Goal: Task Accomplishment & Management: Use online tool/utility

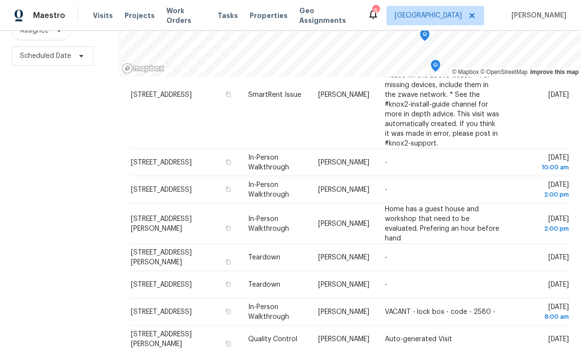
scroll to position [37, 0]
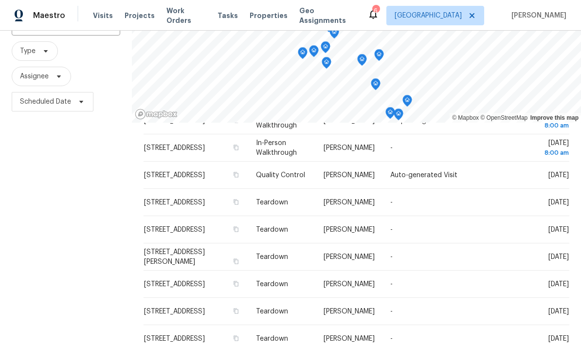
scroll to position [299, 0]
click at [262, 7] on div "Visits Projects Work Orders Tasks Properties Geo Assignments" at bounding box center [230, 15] width 275 height 19
click at [258, 13] on span "Properties" at bounding box center [269, 16] width 38 height 10
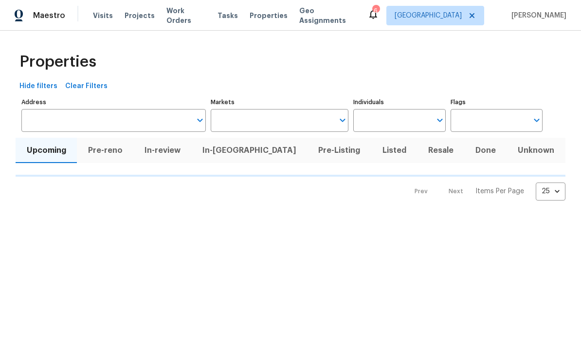
click at [258, 12] on span "Properties" at bounding box center [269, 16] width 38 height 10
click at [412, 125] on input "Individuals" at bounding box center [391, 120] width 77 height 23
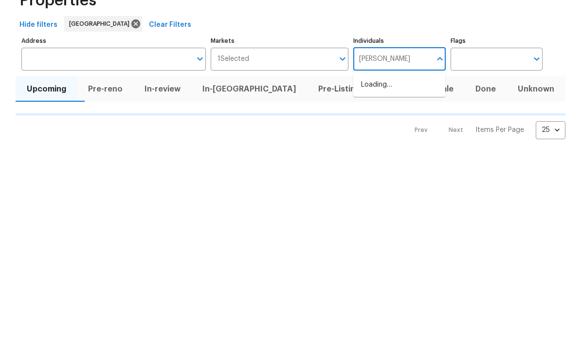
type input "frank"
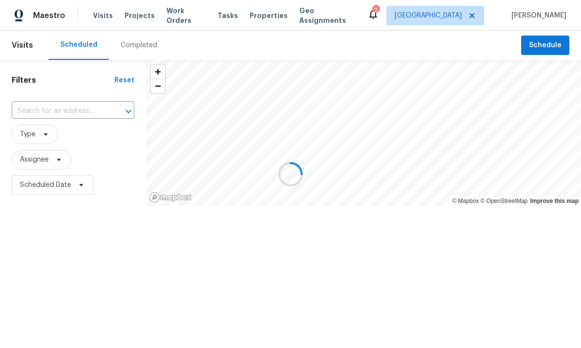
click at [546, 45] on div at bounding box center [290, 174] width 581 height 348
click at [538, 42] on div at bounding box center [290, 174] width 581 height 348
click at [543, 41] on div at bounding box center [290, 174] width 581 height 348
click at [556, 37] on div at bounding box center [290, 174] width 581 height 348
click at [546, 49] on div at bounding box center [290, 174] width 581 height 348
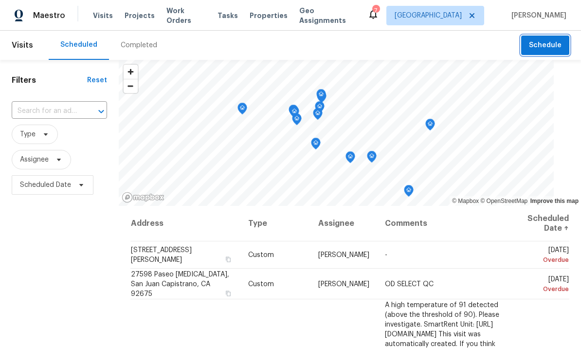
click at [549, 42] on span "Schedule" at bounding box center [545, 45] width 33 height 12
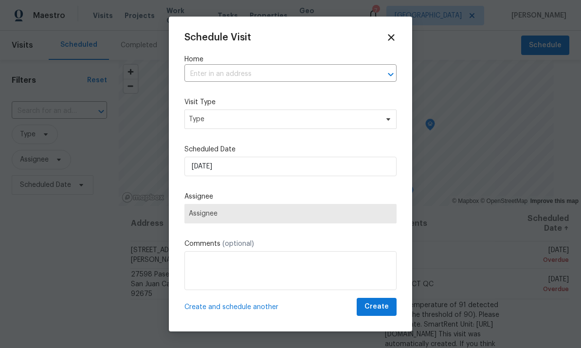
click at [340, 71] on input "text" at bounding box center [276, 74] width 185 height 15
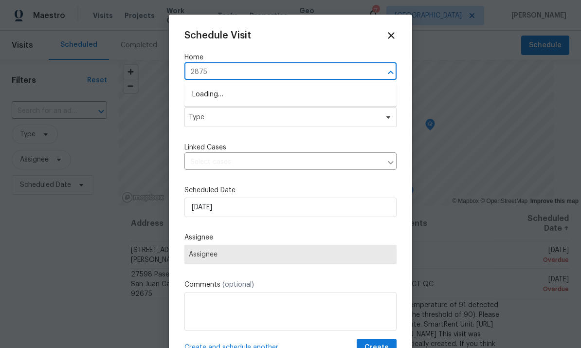
type input "28755"
click at [314, 89] on li "[STREET_ADDRESS]" at bounding box center [290, 95] width 212 height 16
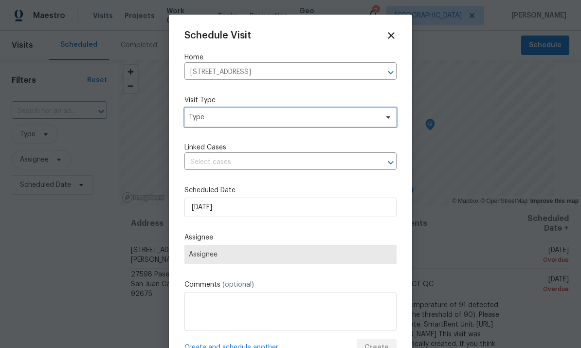
click at [345, 118] on span "Type" at bounding box center [283, 117] width 189 height 10
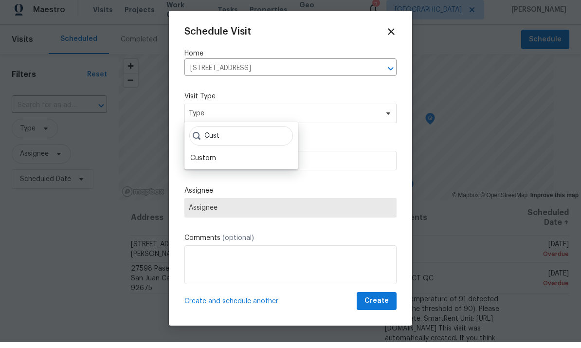
scroll to position [6, 0]
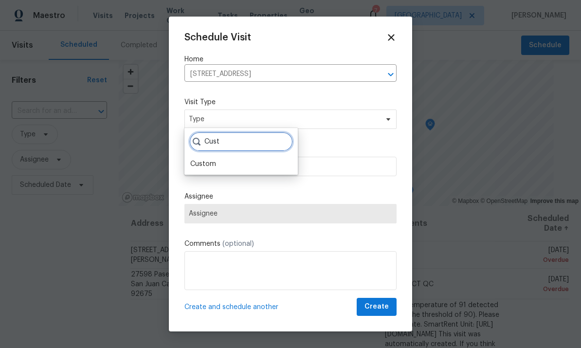
type input "Cust"
click at [215, 159] on div "Custom" at bounding box center [203, 164] width 26 height 10
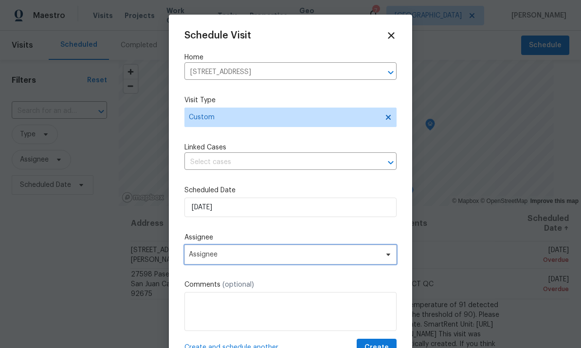
click at [276, 257] on span "Assignee" at bounding box center [284, 255] width 191 height 8
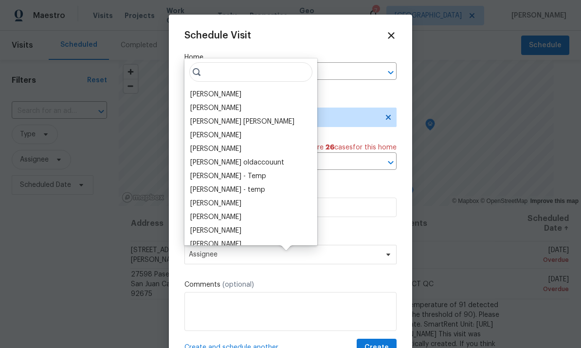
click at [230, 90] on div "[PERSON_NAME]" at bounding box center [215, 95] width 51 height 10
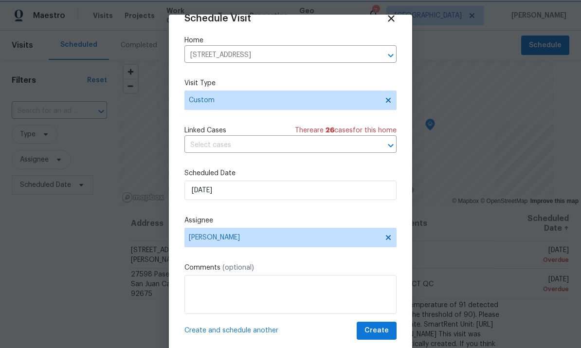
scroll to position [19, 0]
click at [380, 328] on span "Create" at bounding box center [377, 331] width 24 height 12
